Goal: Information Seeking & Learning: Learn about a topic

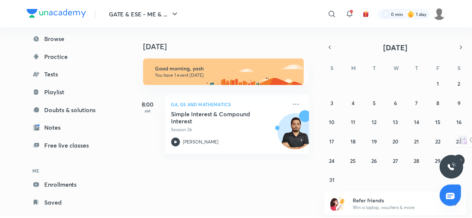
scroll to position [63, 0]
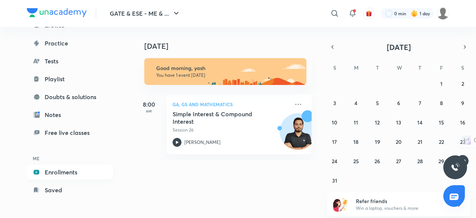
click at [69, 172] on link "Enrollments" at bounding box center [70, 171] width 86 height 15
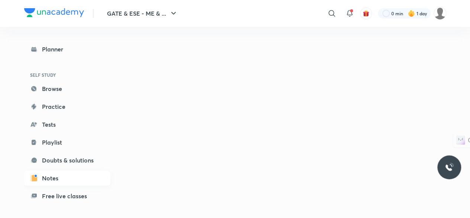
click at [64, 172] on link "Notes" at bounding box center [67, 177] width 86 height 15
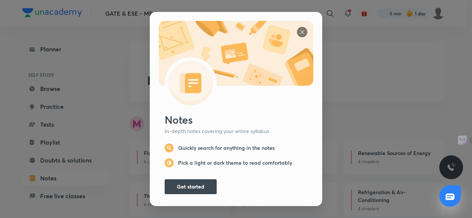
click at [297, 30] on img at bounding box center [302, 32] width 10 height 10
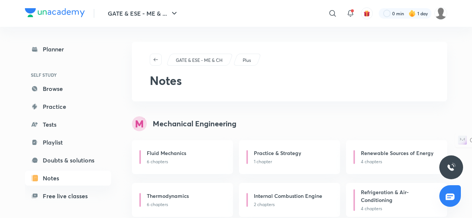
scroll to position [63, 0]
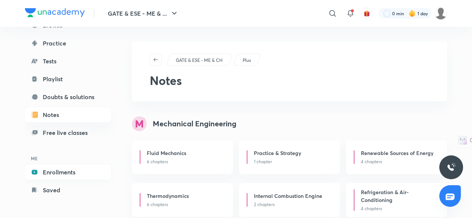
click at [66, 174] on link "Enrollments" at bounding box center [68, 171] width 86 height 15
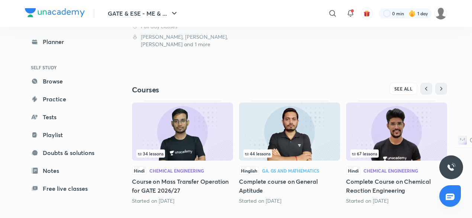
scroll to position [218, 0]
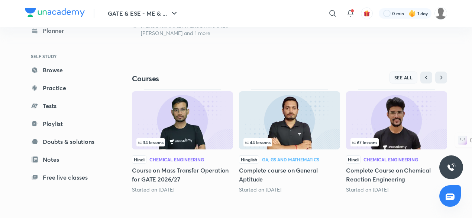
click at [402, 78] on span "SEE ALL" at bounding box center [403, 77] width 19 height 5
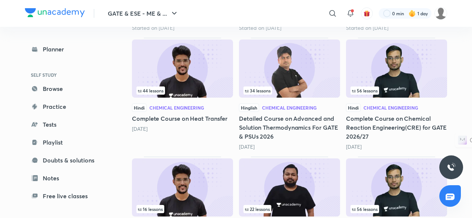
scroll to position [215, 0]
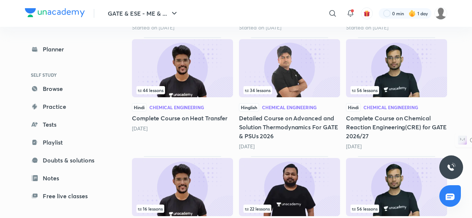
click at [418, 75] on img at bounding box center [396, 68] width 101 height 58
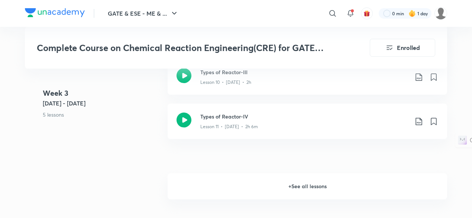
scroll to position [938, 0]
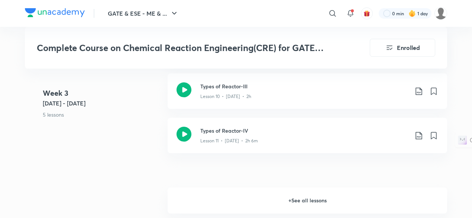
click at [304, 199] on h6 "+ See all lessons" at bounding box center [308, 200] width 280 height 26
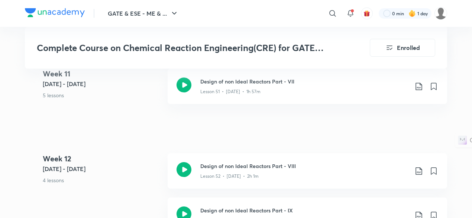
scroll to position [3080, 0]
click at [249, 174] on p "Lesson 52 • [DATE] • 2h 1m" at bounding box center [229, 175] width 58 height 7
